Goal: Task Accomplishment & Management: Use online tool/utility

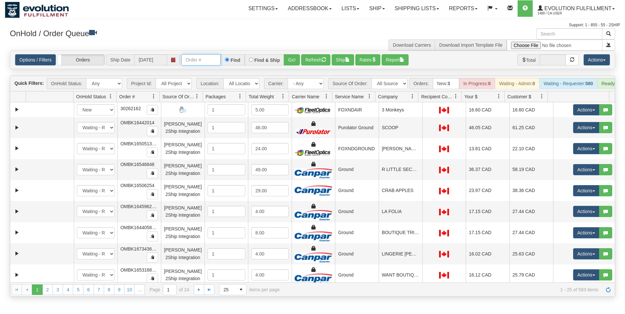
click at [195, 62] on input "text" at bounding box center [200, 59] width 39 height 11
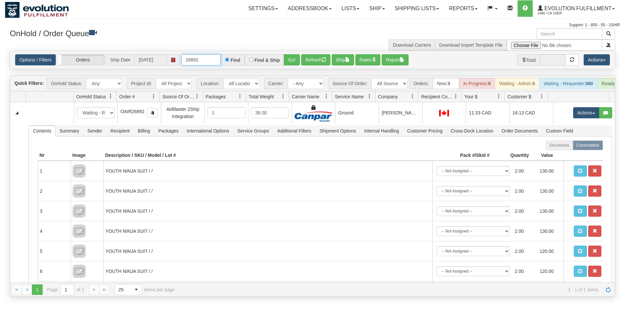
drag, startPoint x: 215, startPoint y: 61, endPoint x: 154, endPoint y: 62, distance: 61.1
click at [181, 62] on input "26892" at bounding box center [200, 59] width 39 height 11
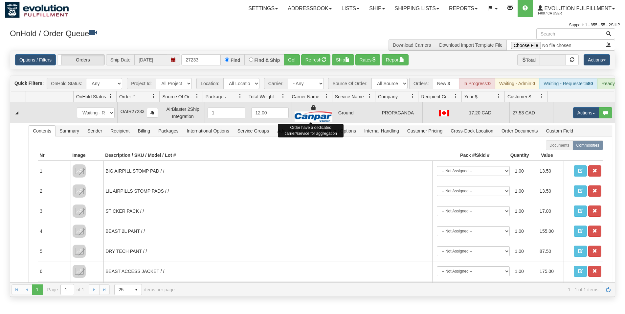
click at [326, 122] on img at bounding box center [314, 116] width 38 height 10
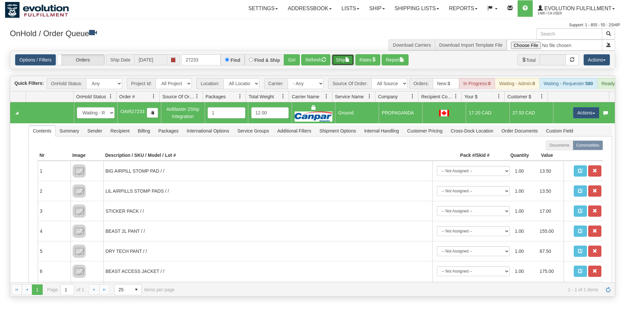
click at [344, 62] on button "Ship" at bounding box center [343, 59] width 22 height 11
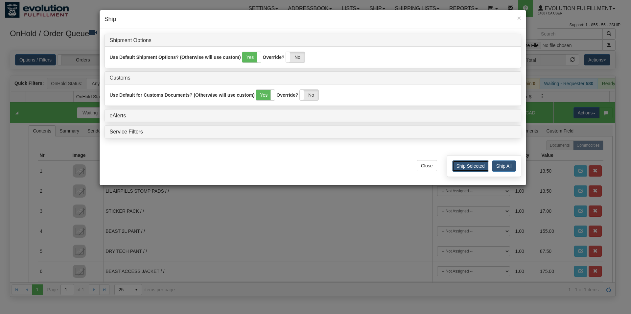
click at [455, 162] on button "Ship Selected" at bounding box center [470, 165] width 37 height 11
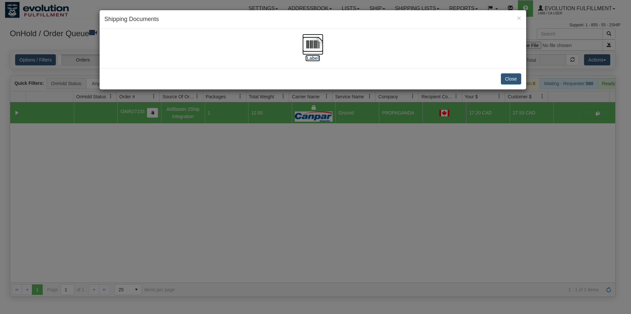
click at [317, 46] on img at bounding box center [312, 44] width 21 height 21
click at [521, 78] on div "Close" at bounding box center [313, 78] width 426 height 21
click at [505, 82] on button "Close" at bounding box center [511, 78] width 20 height 11
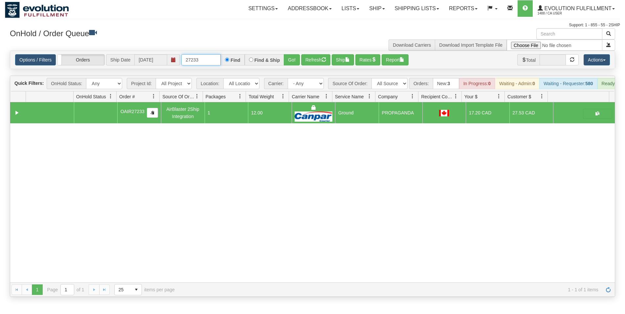
drag, startPoint x: 187, startPoint y: 59, endPoint x: 219, endPoint y: 59, distance: 32.2
click at [219, 59] on input "27233" at bounding box center [200, 59] width 39 height 11
type input "26892"
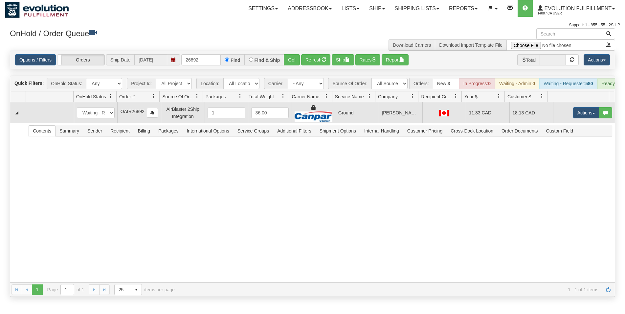
click at [345, 123] on td "Ground" at bounding box center [357, 112] width 44 height 21
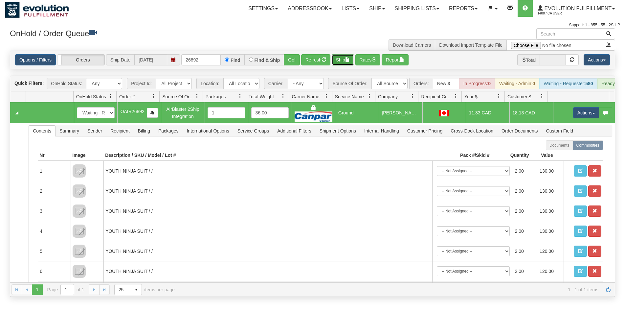
click at [344, 62] on button "Ship" at bounding box center [343, 59] width 22 height 11
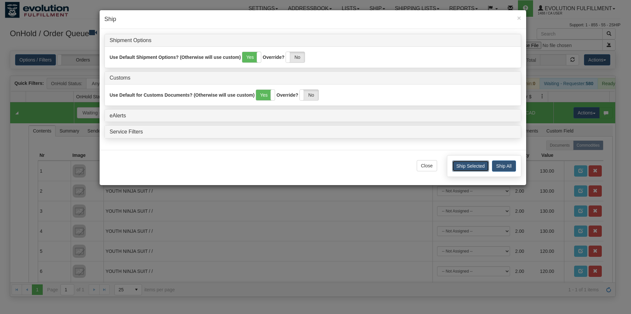
click at [459, 164] on button "Ship Selected" at bounding box center [470, 165] width 37 height 11
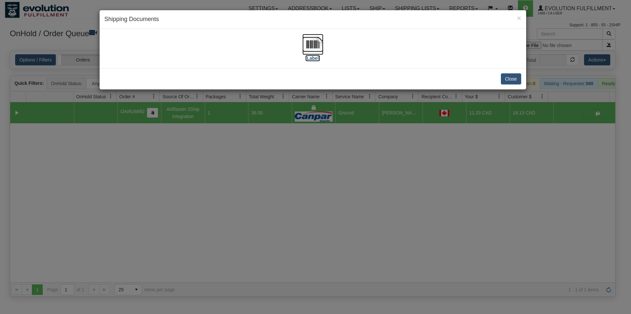
click at [315, 47] on img at bounding box center [312, 44] width 21 height 21
click at [507, 77] on button "Close" at bounding box center [511, 78] width 20 height 11
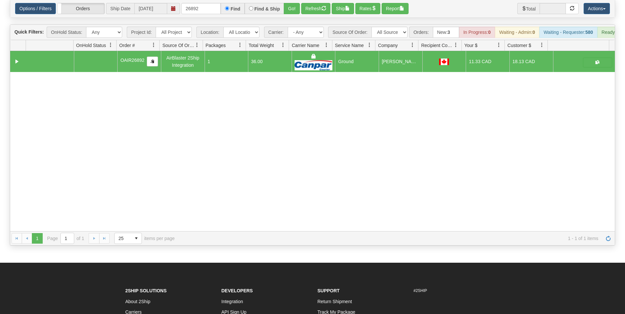
scroll to position [134, 0]
